Goal: Information Seeking & Learning: Learn about a topic

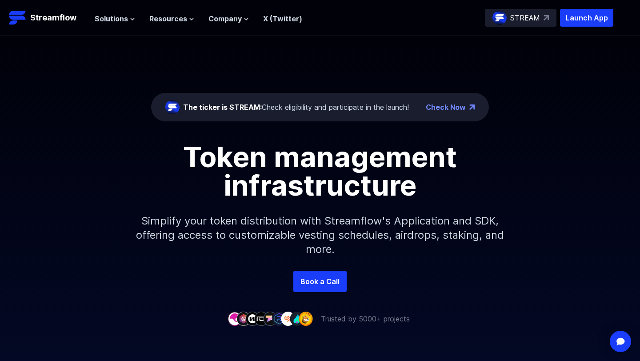
click at [179, 24] on div "Solutions Overview Streamflow features an all-in-one token distribution platfor…" at bounding box center [198, 18] width 207 height 18
click at [179, 20] on span "Resources" at bounding box center [168, 18] width 38 height 11
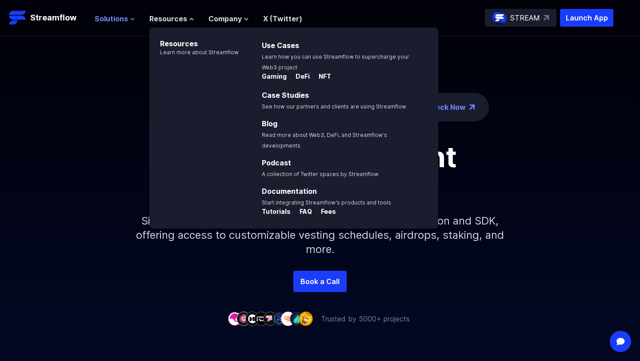
click at [113, 17] on span "Solutions" at bounding box center [111, 18] width 33 height 11
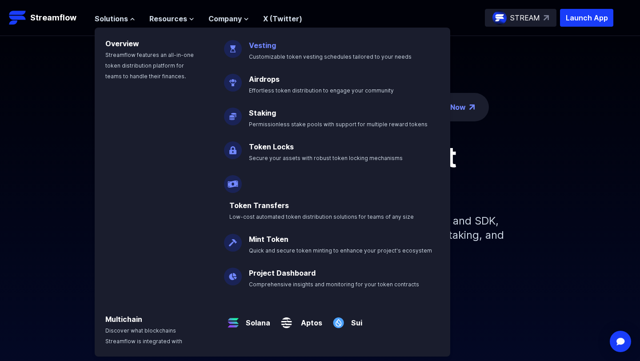
click at [267, 48] on link "Vesting" at bounding box center [262, 45] width 27 height 9
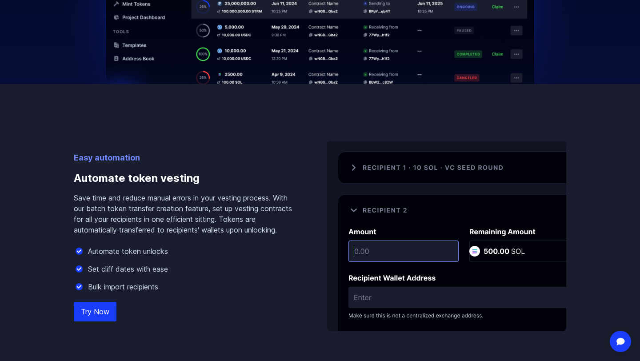
scroll to position [521, 0]
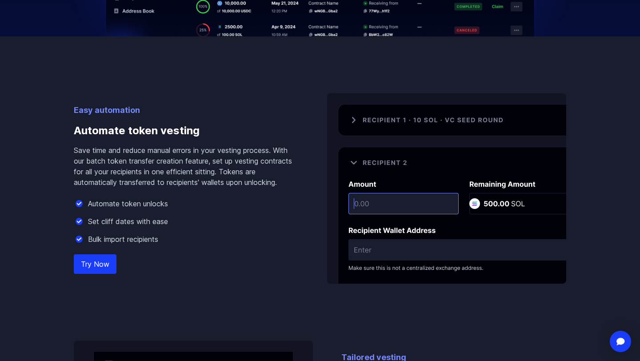
click at [361, 117] on img at bounding box center [446, 188] width 239 height 190
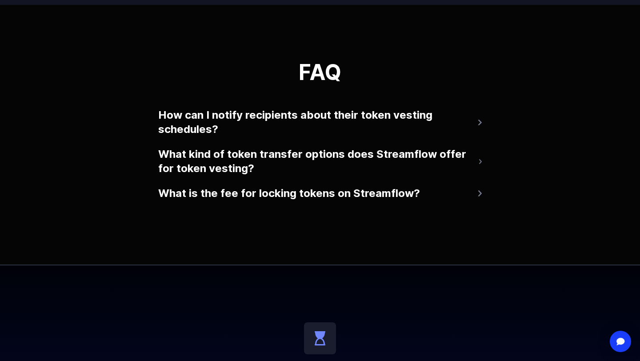
scroll to position [1792, 0]
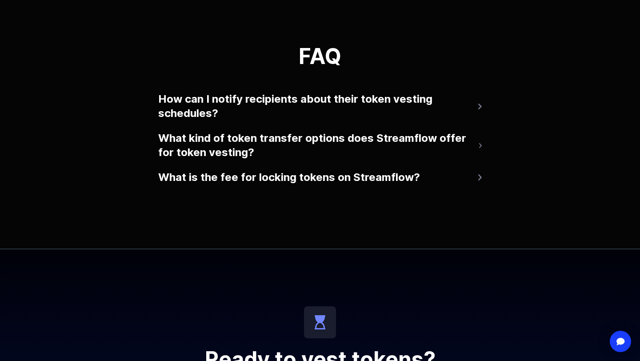
click at [233, 103] on button "How can I notify recipients about their token vesting schedules?" at bounding box center [319, 106] width 323 height 36
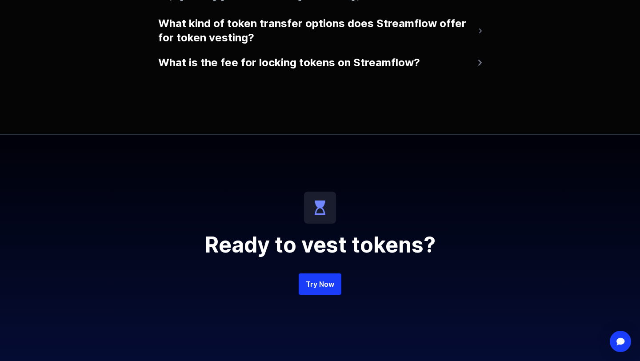
scroll to position [2036, 0]
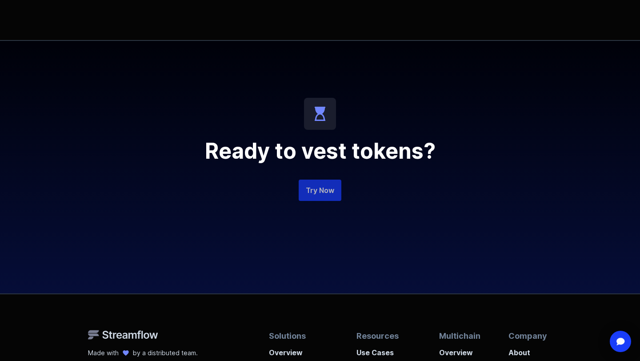
click at [325, 191] on link "Try Now" at bounding box center [319, 189] width 43 height 21
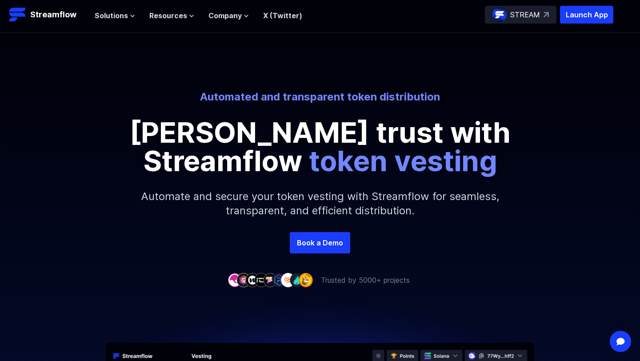
scroll to position [0, 0]
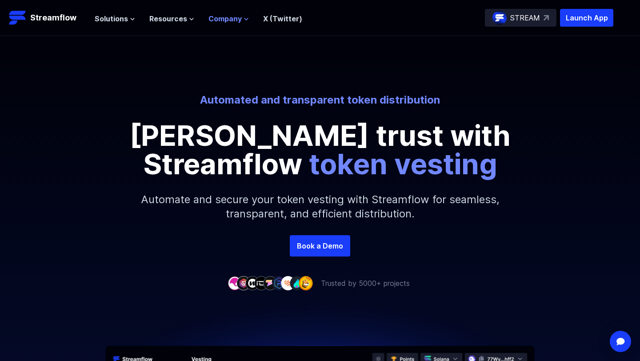
click at [215, 21] on span "Company" at bounding box center [224, 18] width 33 height 11
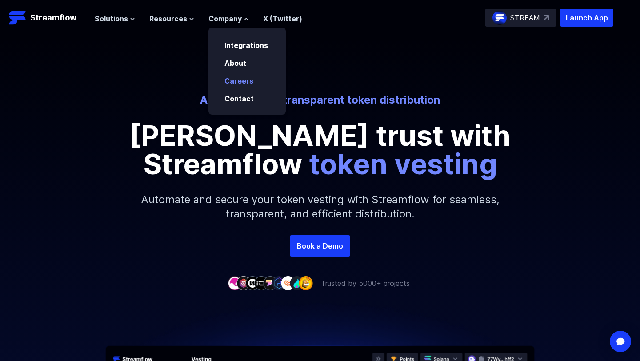
click at [253, 83] on p "Careers" at bounding box center [245, 80] width 52 height 11
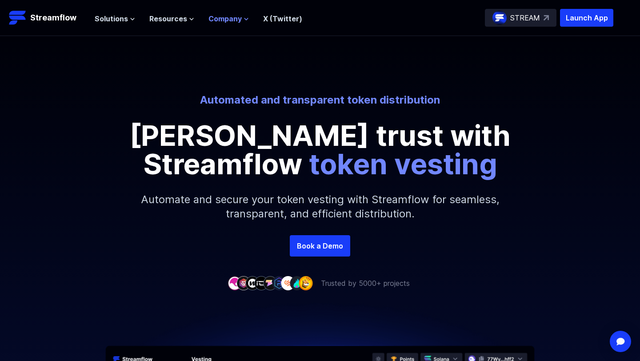
click at [229, 18] on span "Company" at bounding box center [224, 18] width 33 height 11
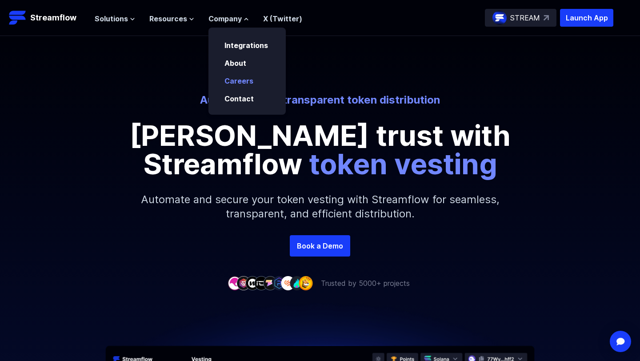
click at [234, 83] on link "Careers" at bounding box center [238, 80] width 29 height 9
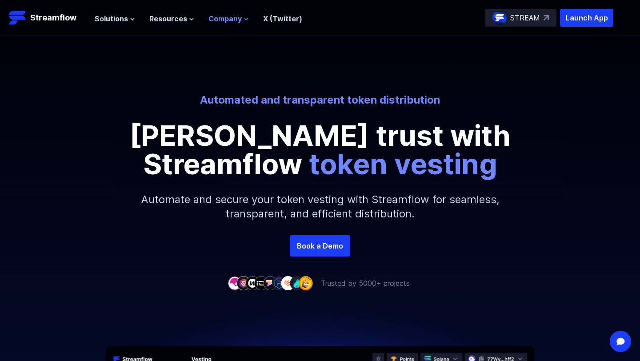
click at [227, 13] on span "Company" at bounding box center [224, 18] width 33 height 11
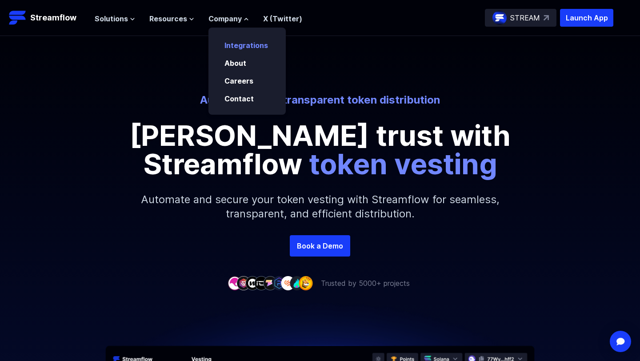
click at [250, 43] on link "Integrations" at bounding box center [246, 45] width 44 height 9
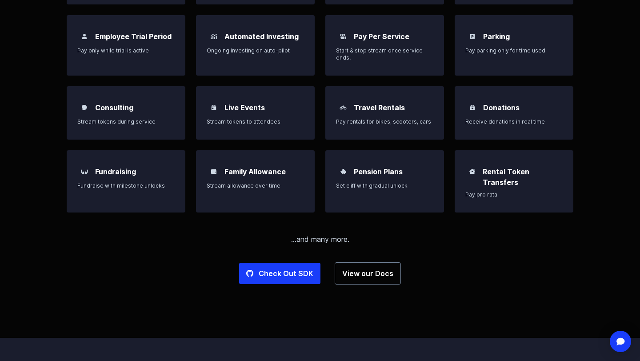
scroll to position [808, 0]
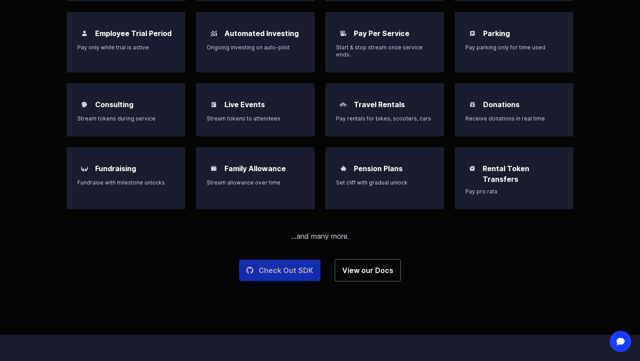
click at [289, 259] on link "Check Out SDK" at bounding box center [279, 269] width 81 height 21
